Goal: Check status: Check status

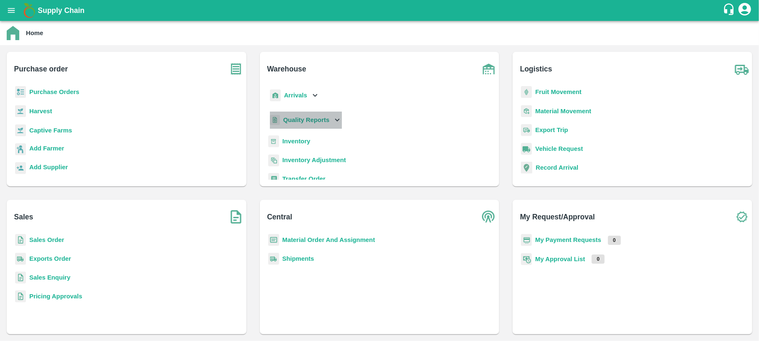
click at [294, 116] on p "Quality Reports" at bounding box center [306, 119] width 46 height 9
click at [292, 135] on span "Warehouse" at bounding box center [305, 138] width 31 height 9
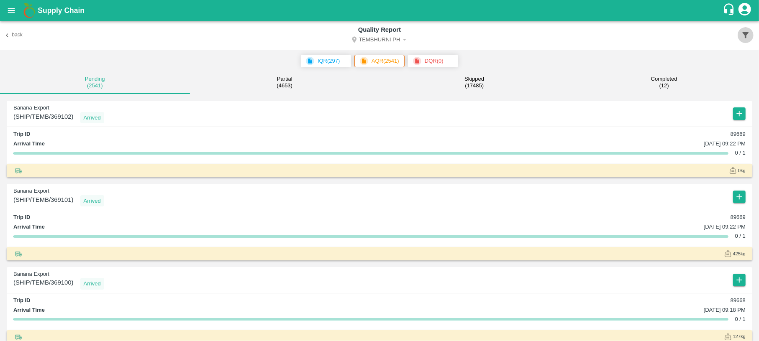
click at [747, 35] on icon "button" at bounding box center [746, 35] width 6 height 6
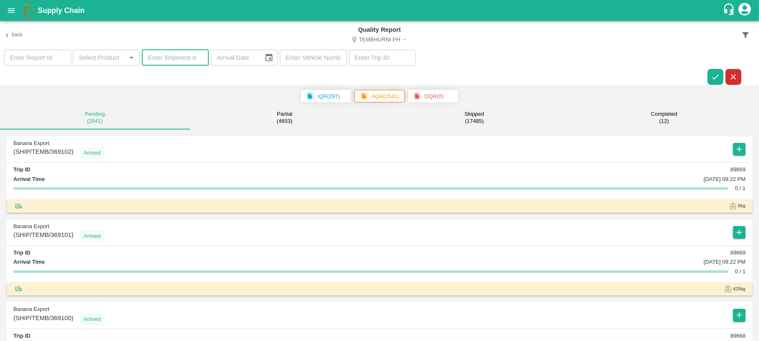
click at [173, 55] on input "number" at bounding box center [175, 58] width 67 height 16
paste input "368721"
click at [713, 71] on button "button" at bounding box center [716, 77] width 16 height 16
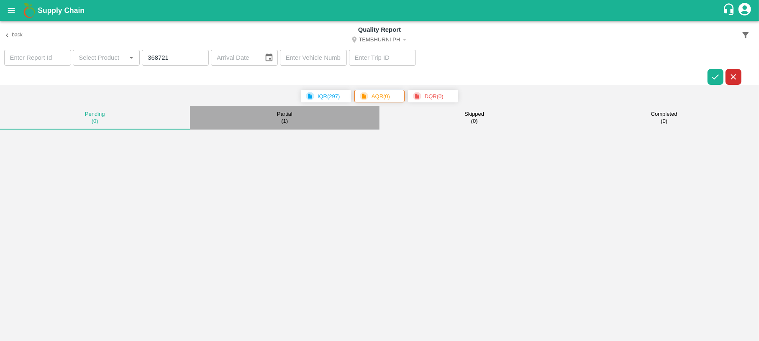
click at [308, 112] on button "Partial ( 1 )" at bounding box center [285, 118] width 190 height 24
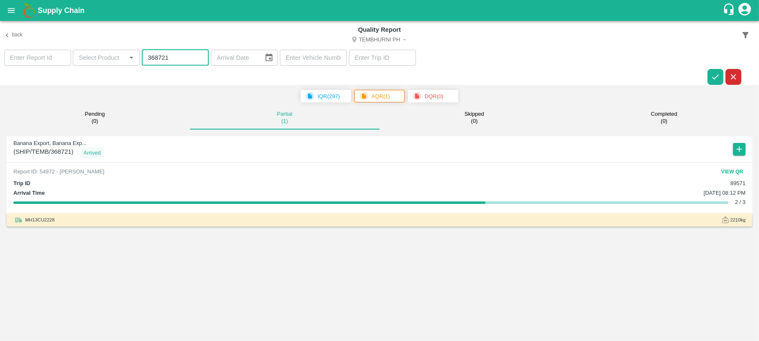
drag, startPoint x: 184, startPoint y: 61, endPoint x: 85, endPoint y: 53, distance: 99.5
click at [85, 53] on section "​ ​ 368721 ​ ​ ​ ​" at bounding box center [379, 68] width 759 height 36
paste input "683"
click at [713, 79] on icon "button" at bounding box center [715, 76] width 9 height 9
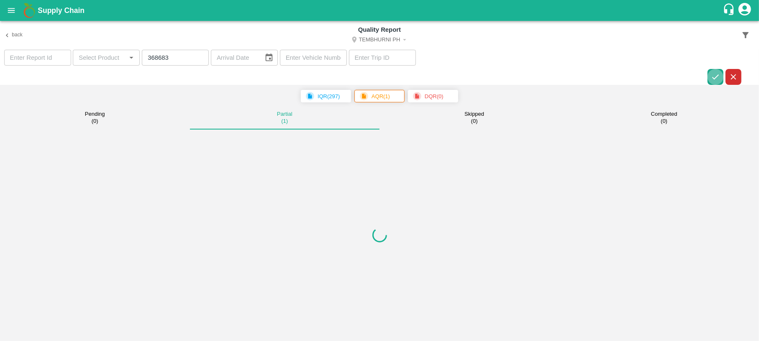
click at [713, 79] on icon "button" at bounding box center [715, 76] width 9 height 9
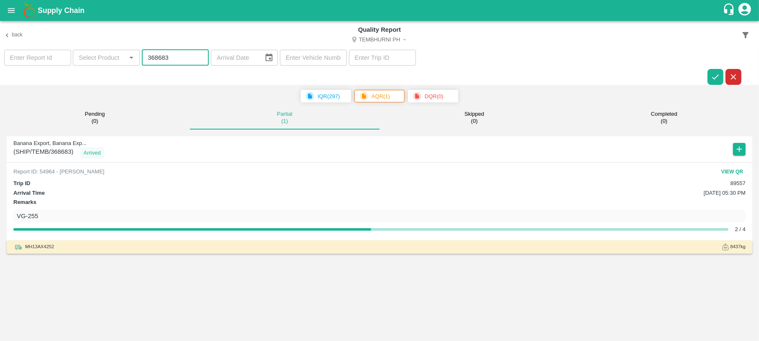
drag, startPoint x: 172, startPoint y: 55, endPoint x: 108, endPoint y: 62, distance: 64.0
click at [108, 62] on section "​ ​ 368683 ​ ​ ​ ​" at bounding box center [379, 68] width 759 height 36
paste input "5217"
type input "365217"
click at [715, 80] on icon "button" at bounding box center [715, 76] width 9 height 9
